Goal: Task Accomplishment & Management: Manage account settings

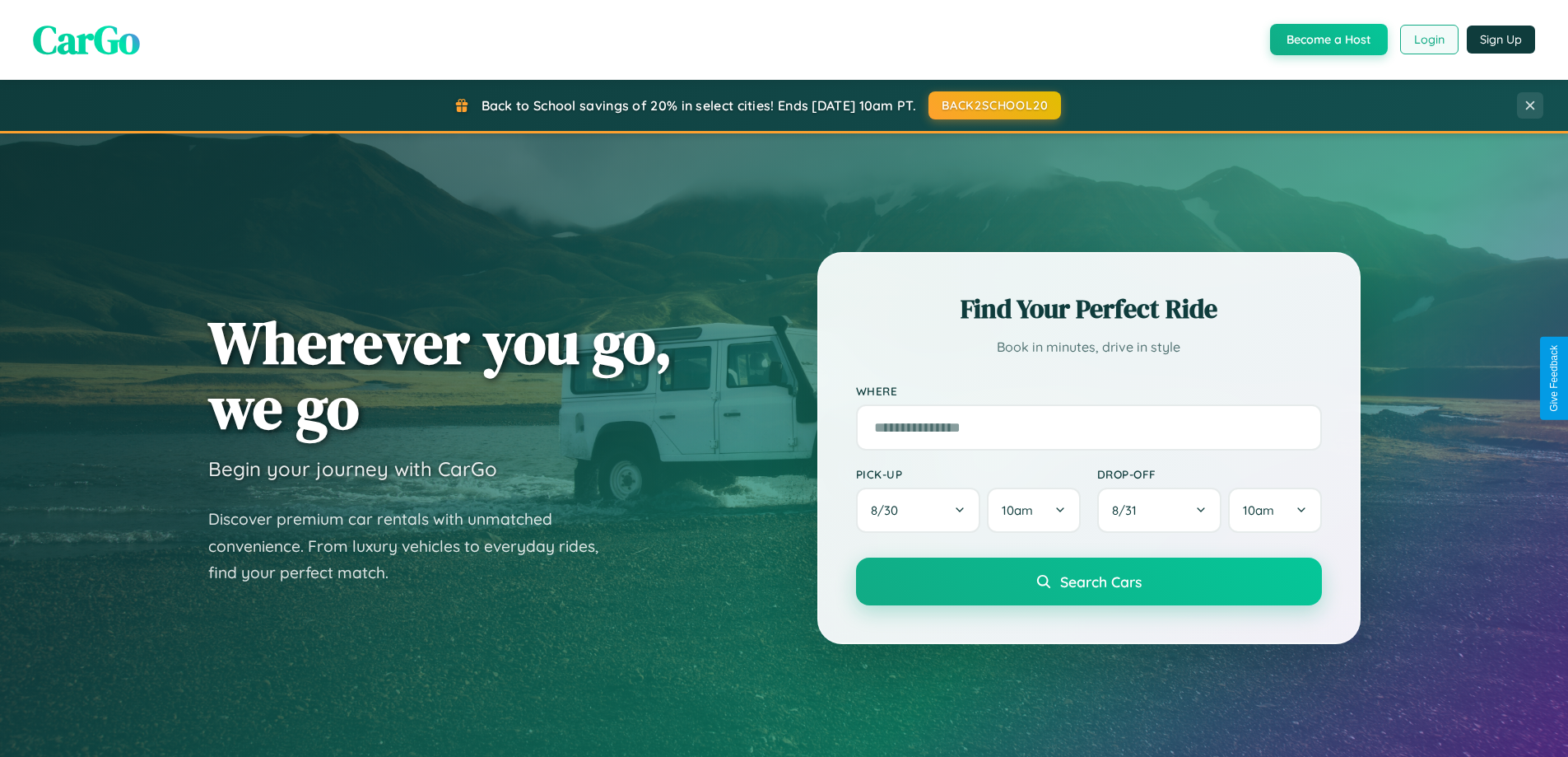
click at [1428, 39] on button "Login" at bounding box center [1429, 39] width 59 height 30
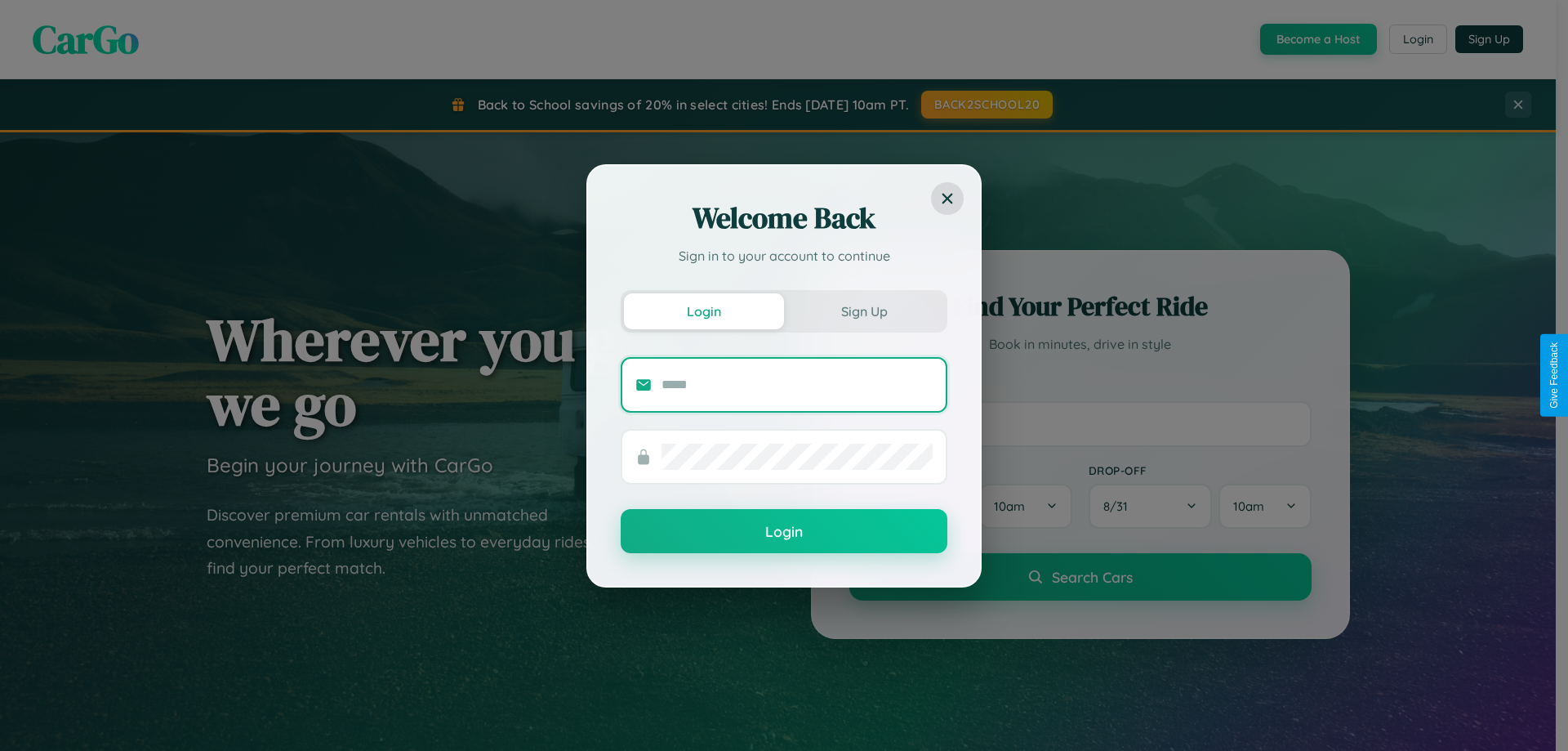
click at [797, 384] on input "text" at bounding box center [797, 384] width 271 height 26
type input "**********"
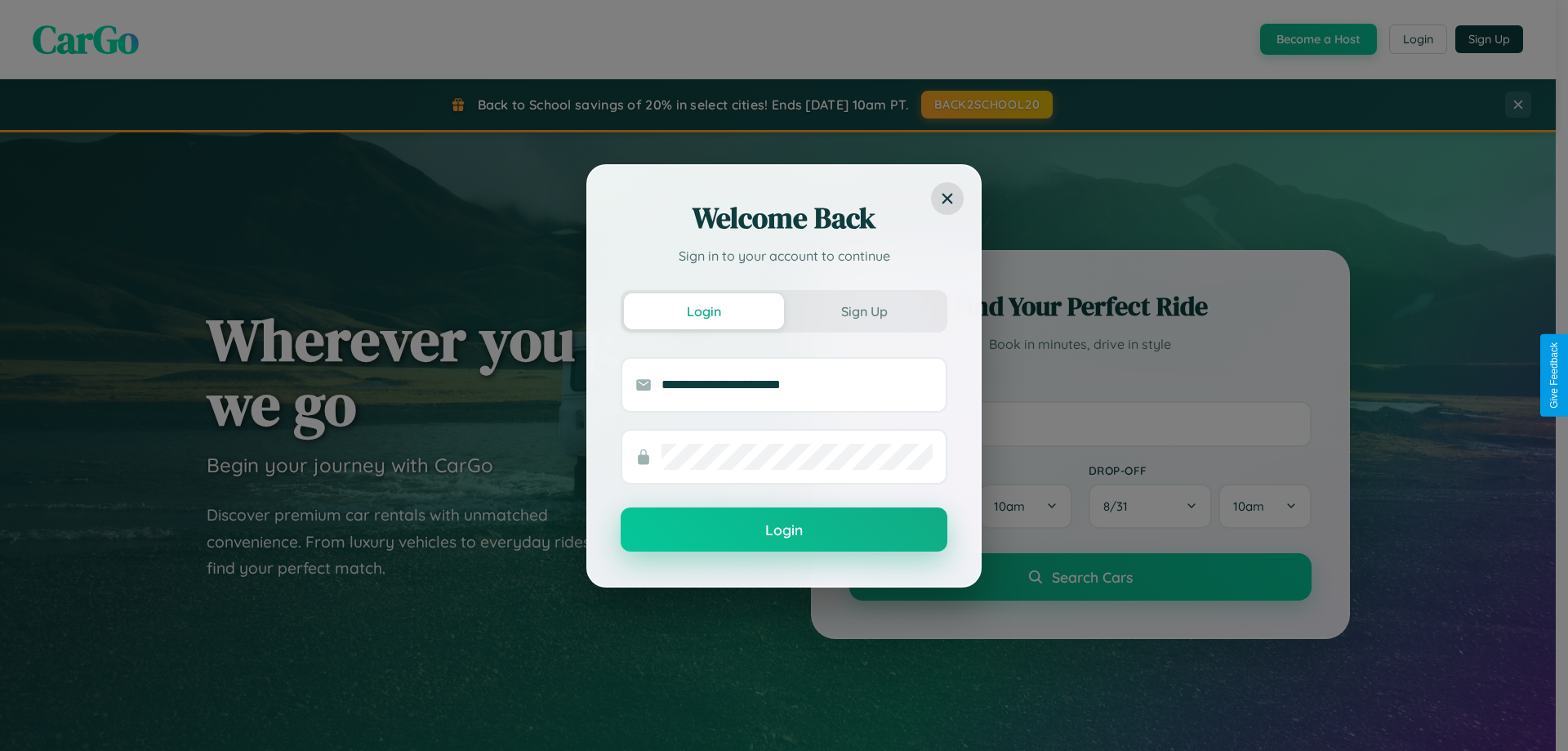
click at [784, 530] on button "Login" at bounding box center [784, 529] width 327 height 44
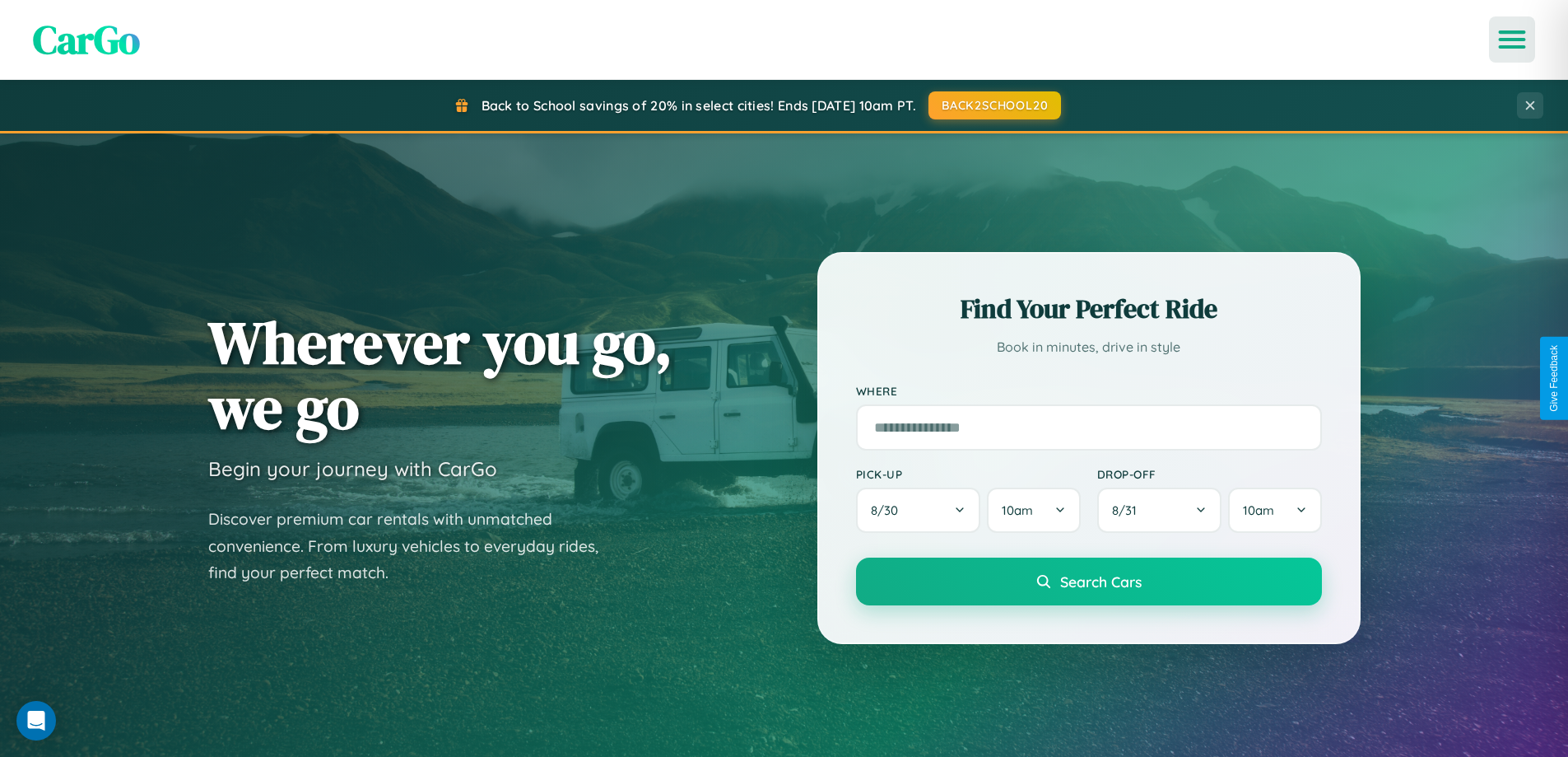
click at [1512, 39] on icon "Open menu" at bounding box center [1512, 39] width 24 height 14
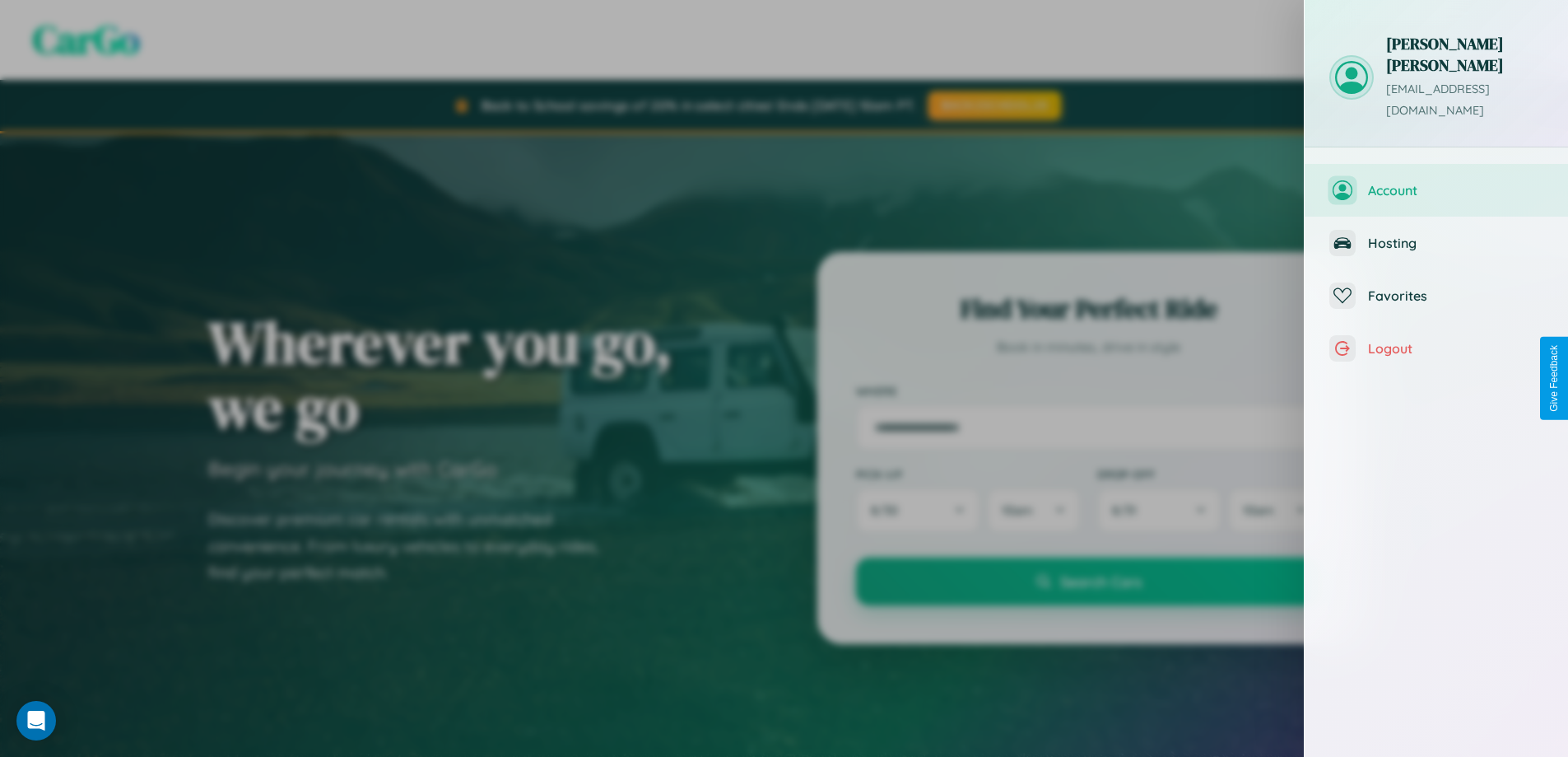
click at [1436, 182] on span "Account" at bounding box center [1455, 190] width 175 height 16
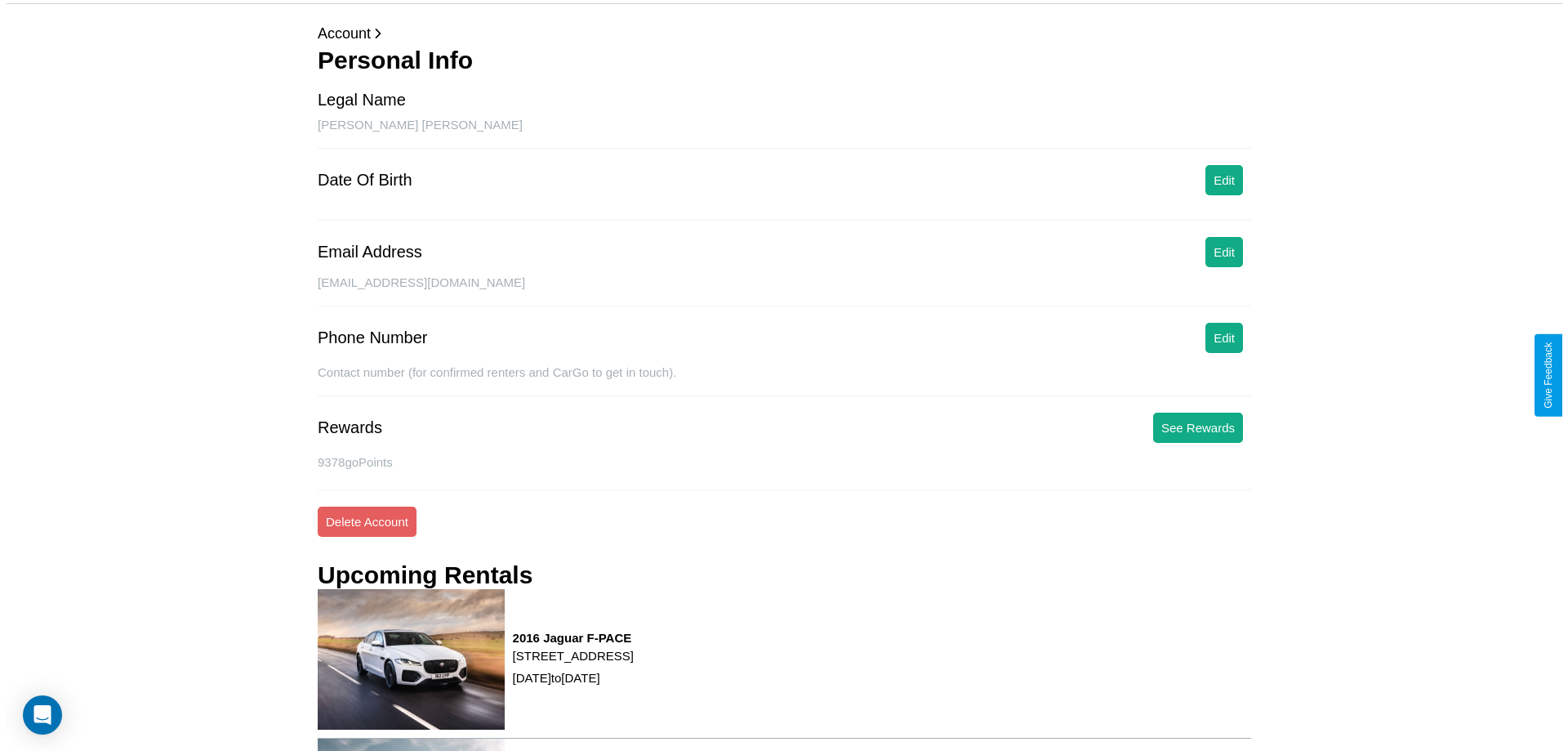
scroll to position [207, 0]
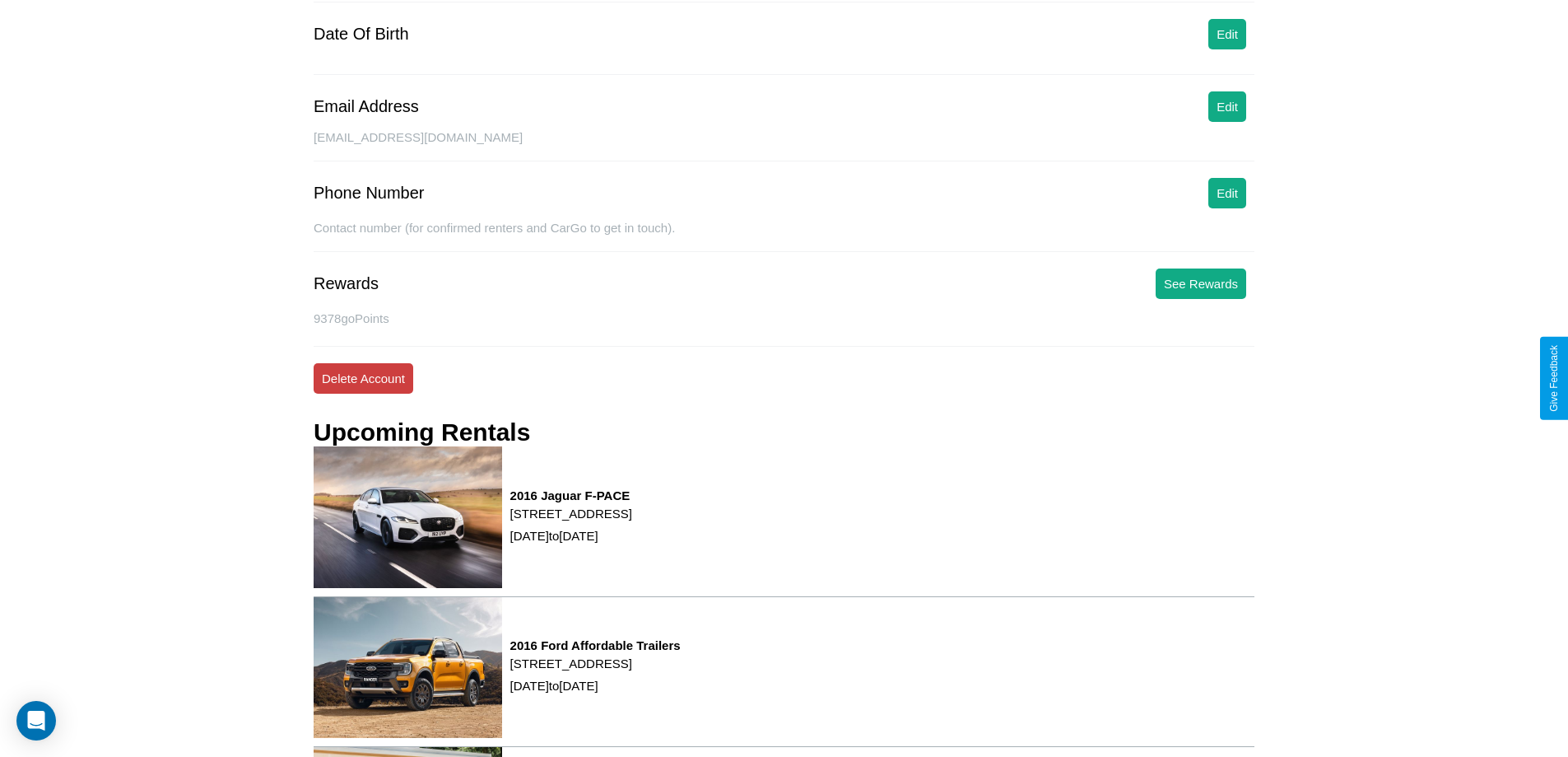
click at [363, 378] on button "Delete Account" at bounding box center [363, 378] width 99 height 31
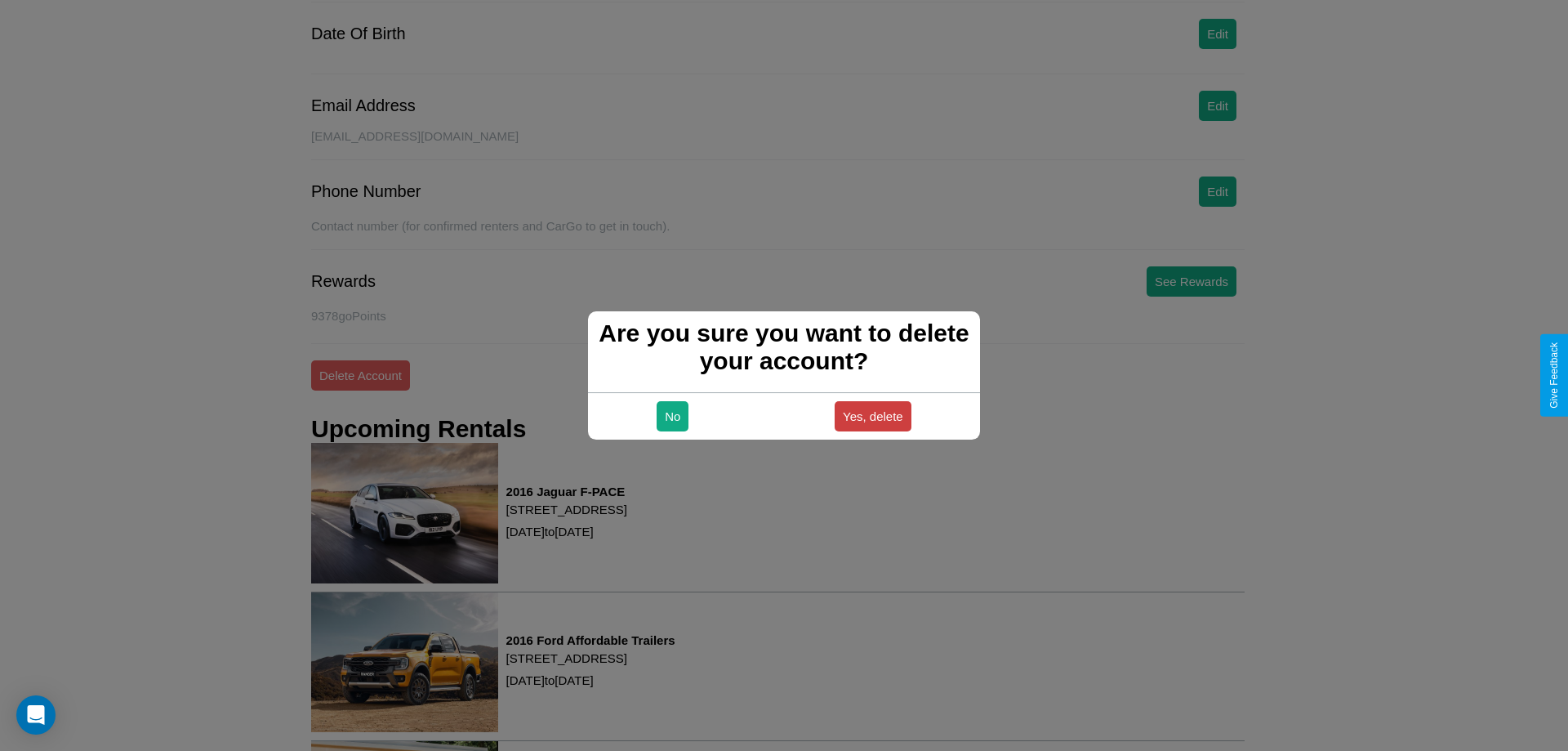
click at [872, 416] on button "Yes, delete" at bounding box center [873, 417] width 76 height 31
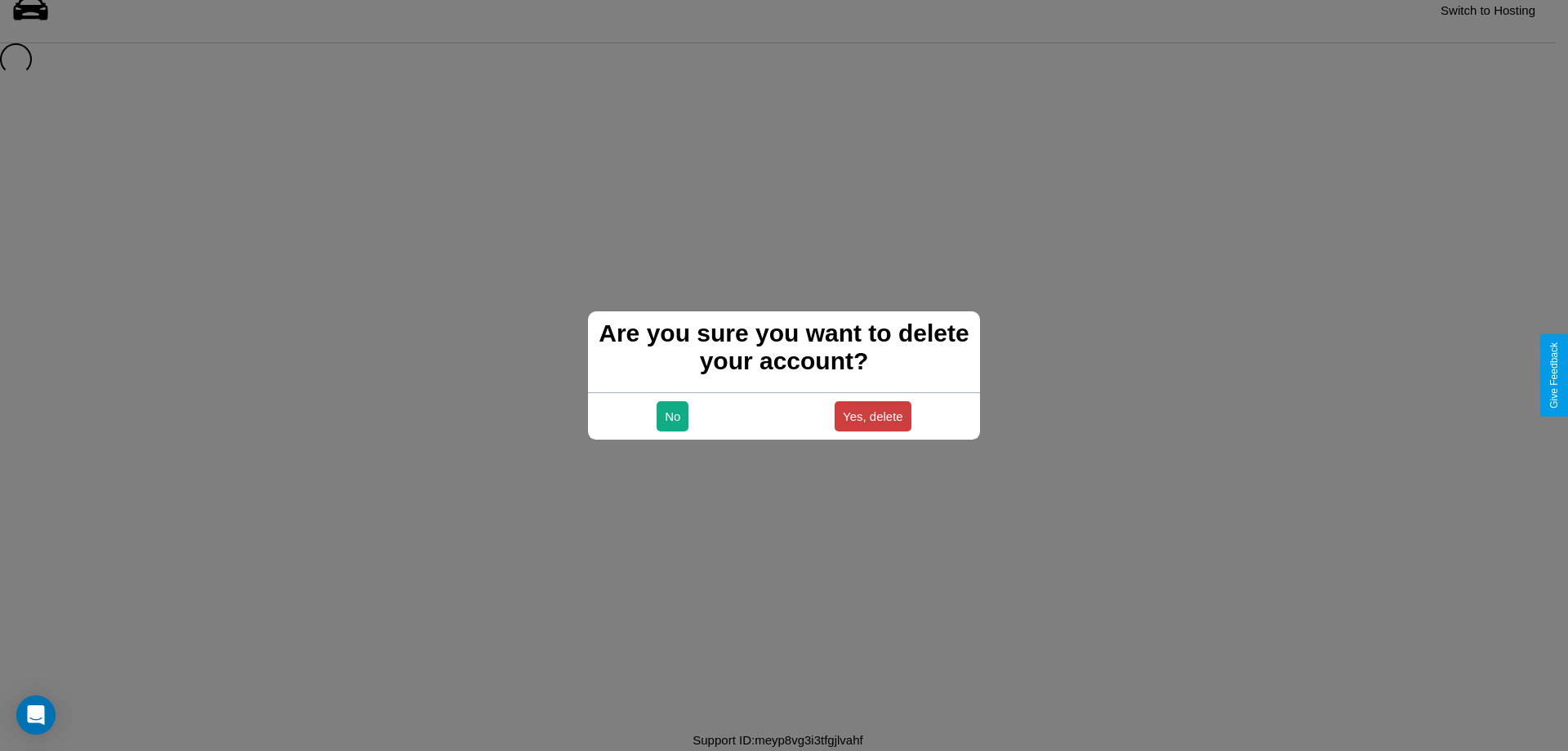
scroll to position [22, 0]
